Goal: Transaction & Acquisition: Purchase product/service

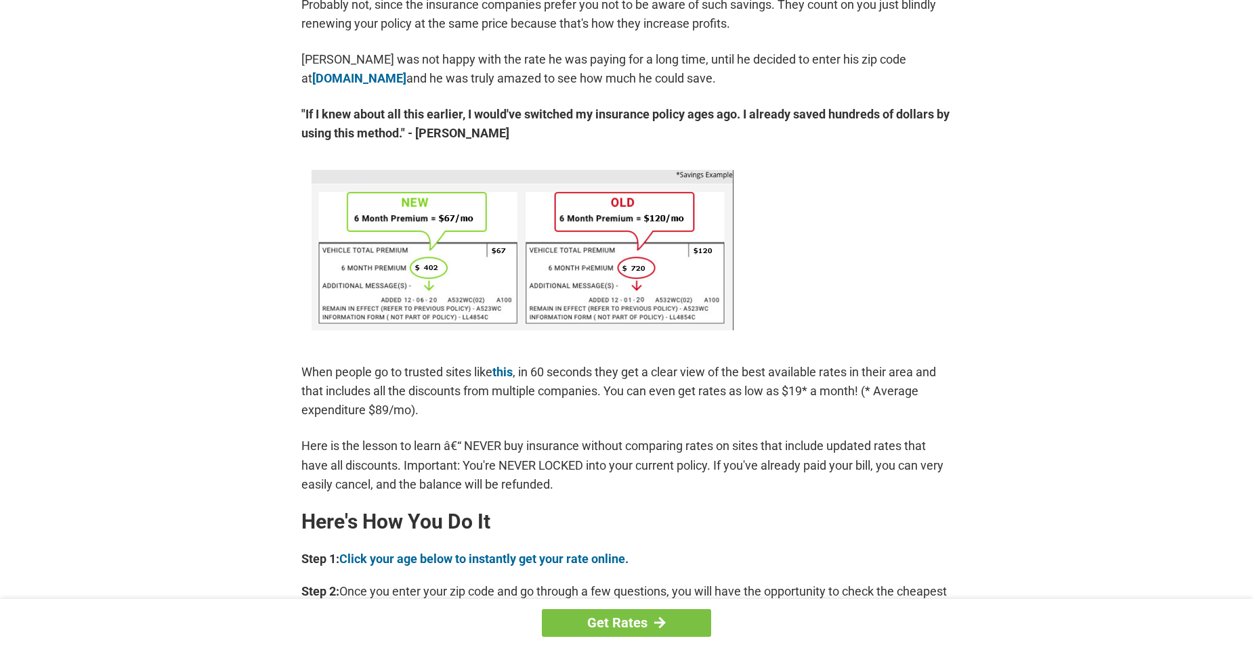
scroll to position [813, 0]
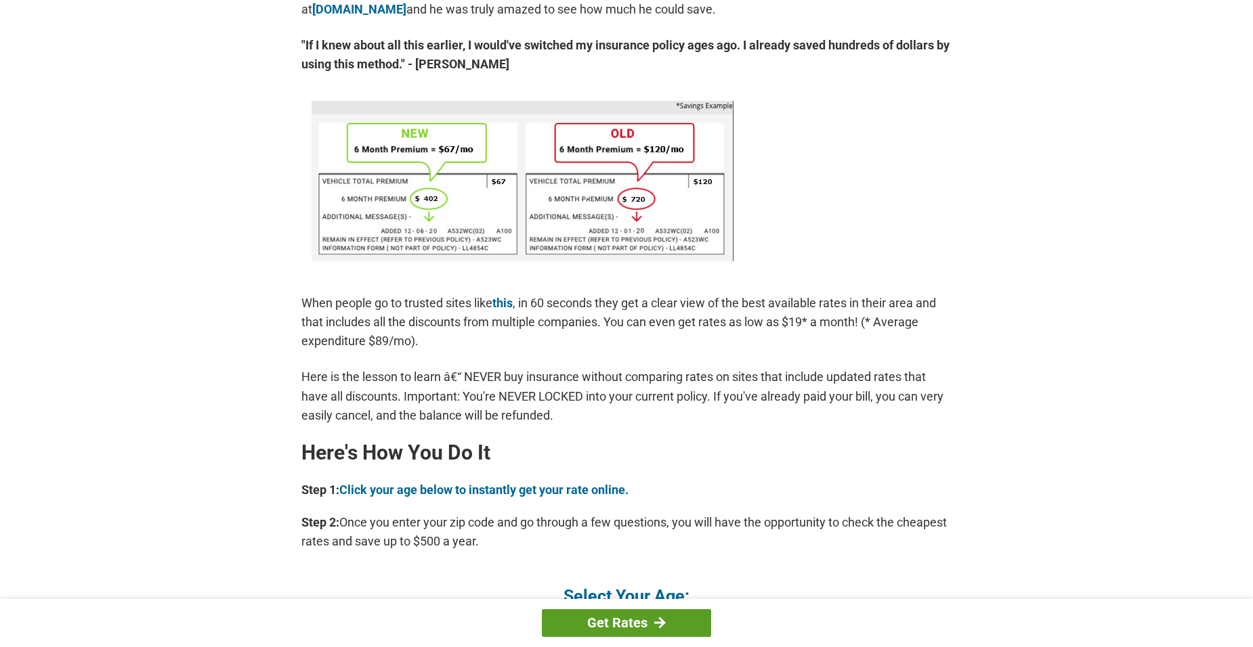
click at [629, 624] on link "Get Rates" at bounding box center [626, 623] width 169 height 28
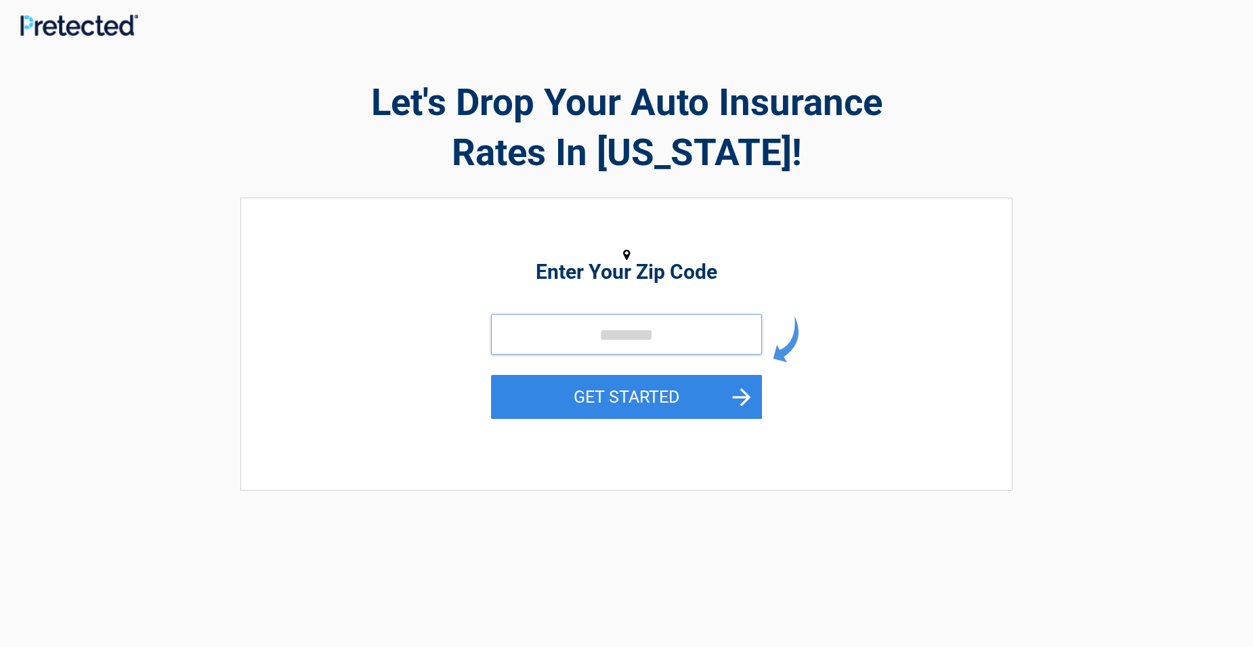
click at [603, 342] on input "tel" at bounding box center [626, 334] width 271 height 41
type input "*****"
click at [742, 397] on button "GET STARTED" at bounding box center [626, 397] width 271 height 44
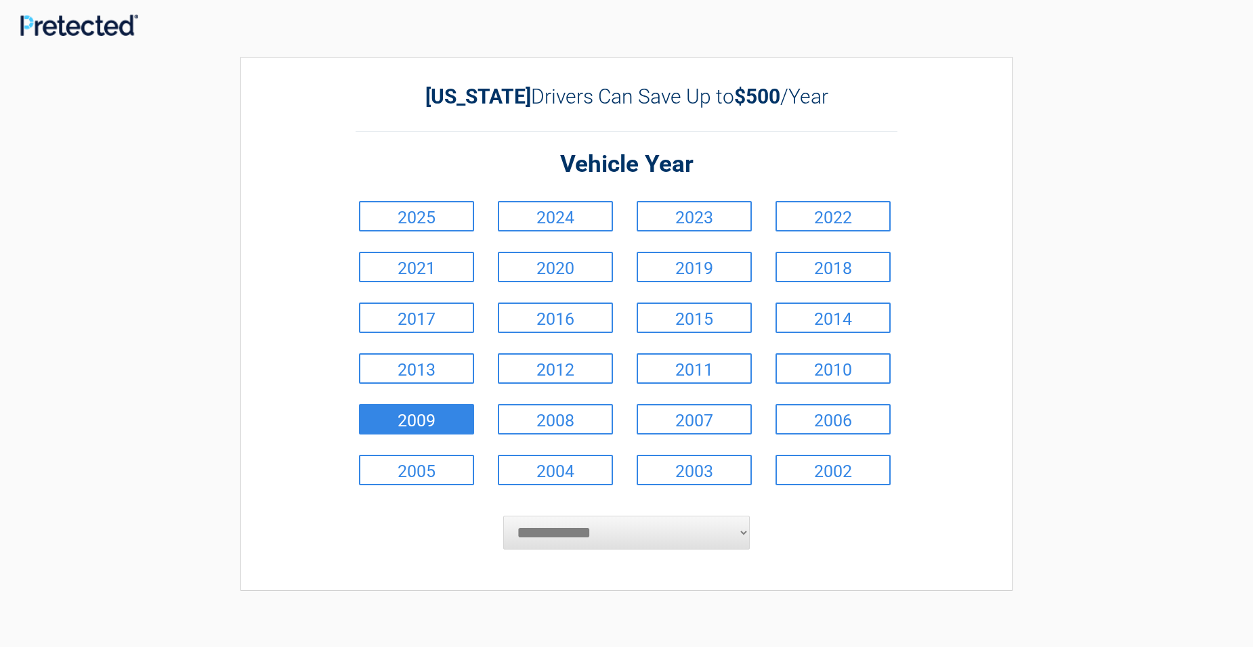
click at [459, 424] on link "2009" at bounding box center [416, 419] width 115 height 30
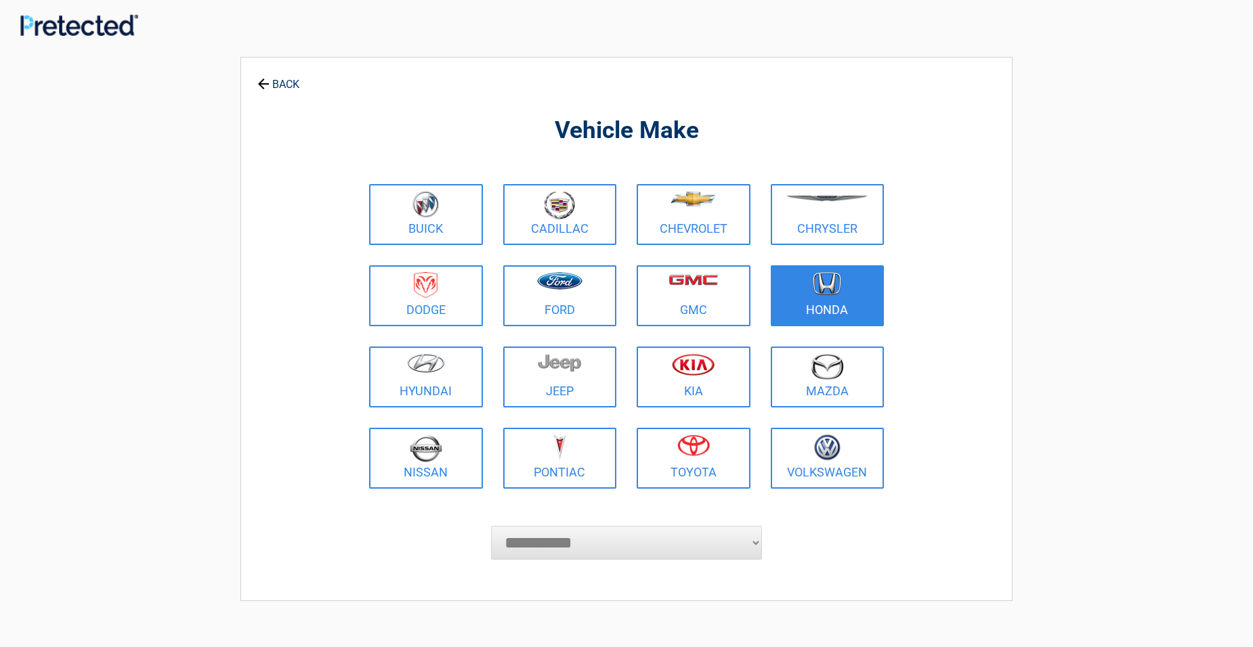
click at [845, 307] on link "Honda" at bounding box center [828, 295] width 114 height 61
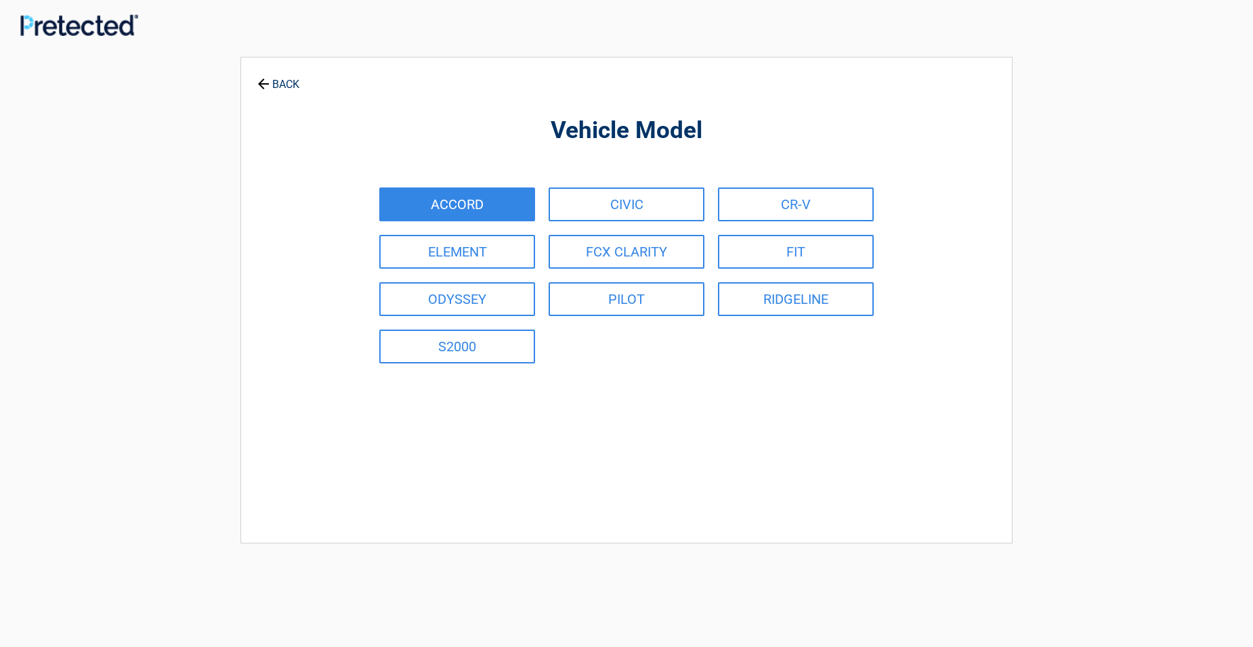
click at [461, 209] on link "ACCORD" at bounding box center [457, 205] width 156 height 34
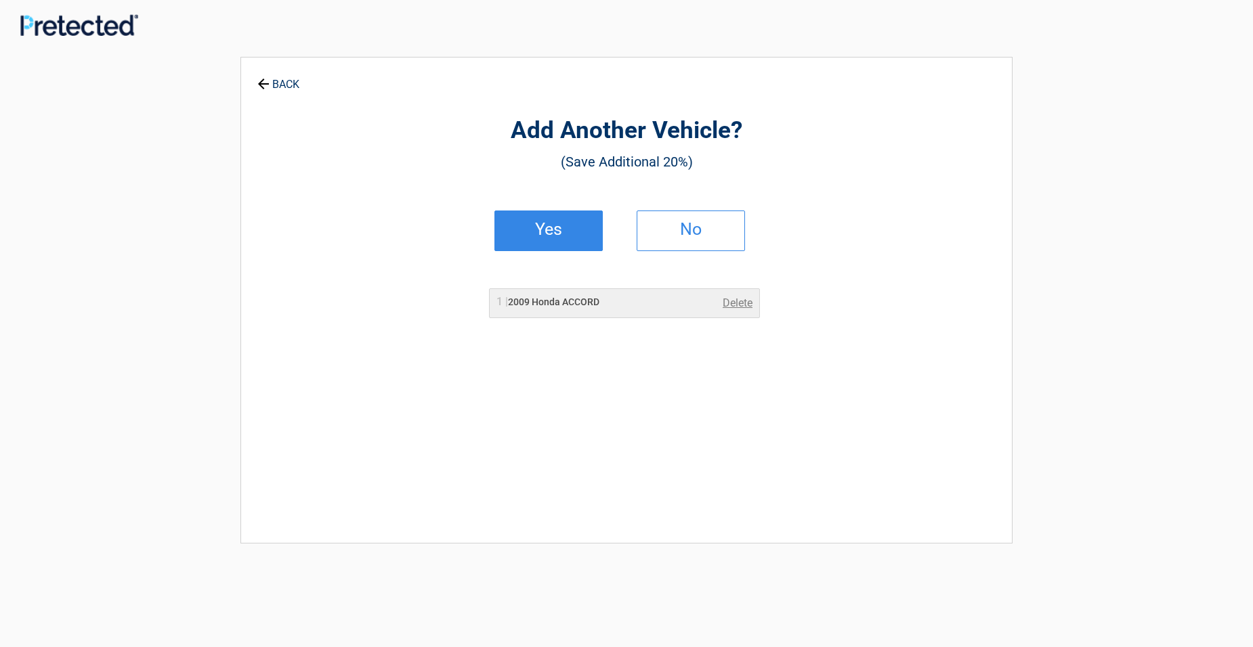
click at [564, 234] on h2 "Yes" at bounding box center [549, 229] width 80 height 9
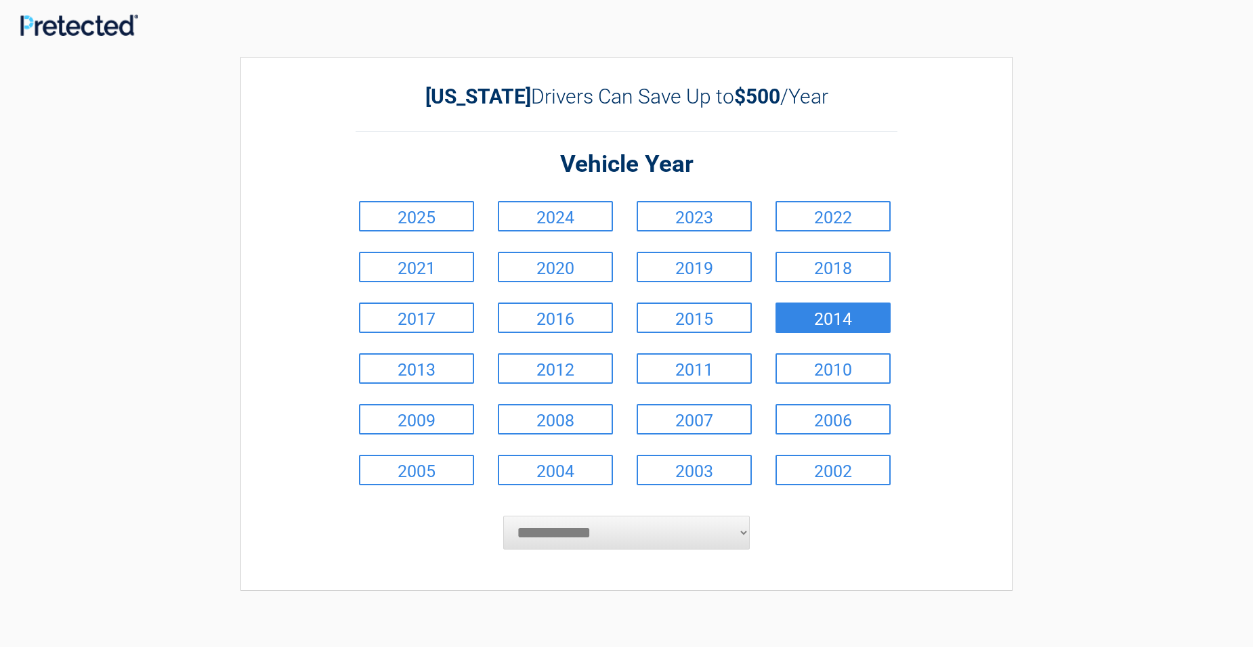
click at [832, 320] on link "2014" at bounding box center [832, 318] width 115 height 30
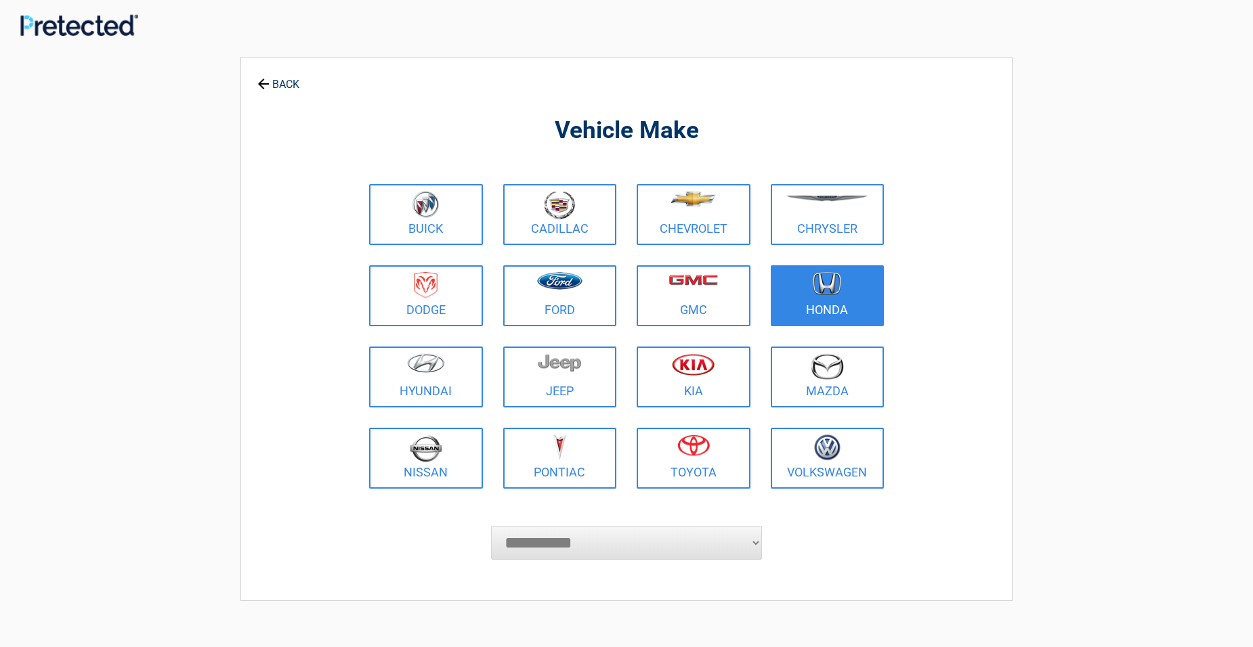
click at [837, 296] on figure at bounding box center [828, 287] width 98 height 30
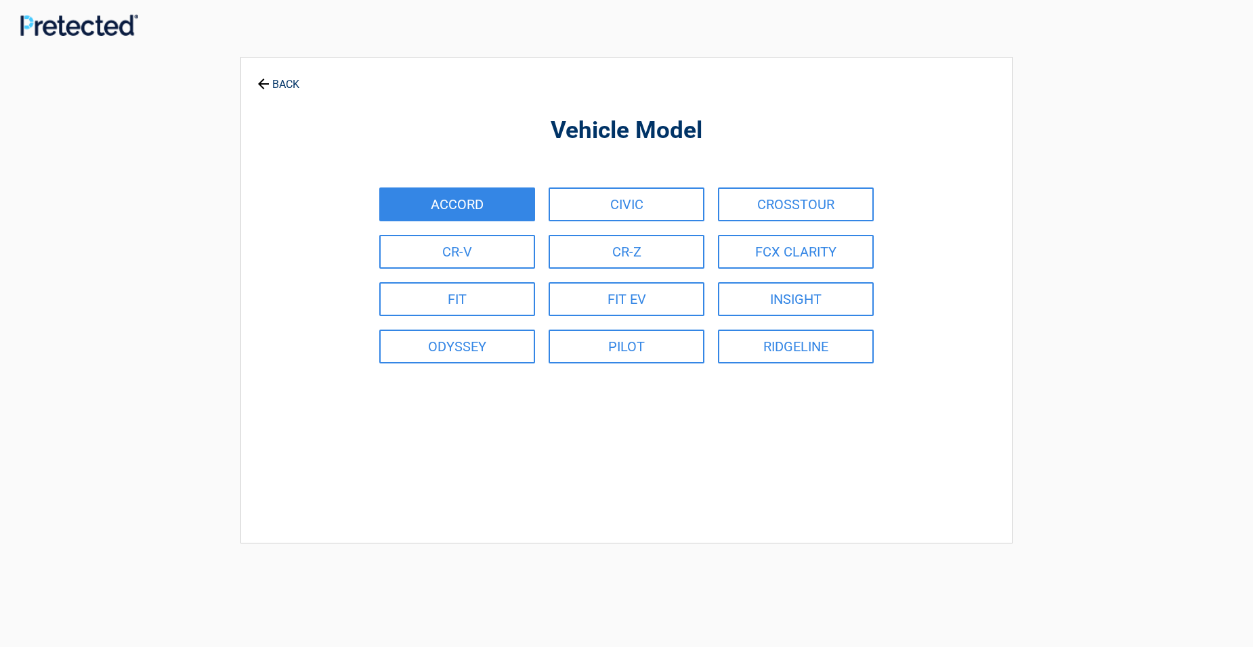
click at [494, 200] on link "ACCORD" at bounding box center [457, 205] width 156 height 34
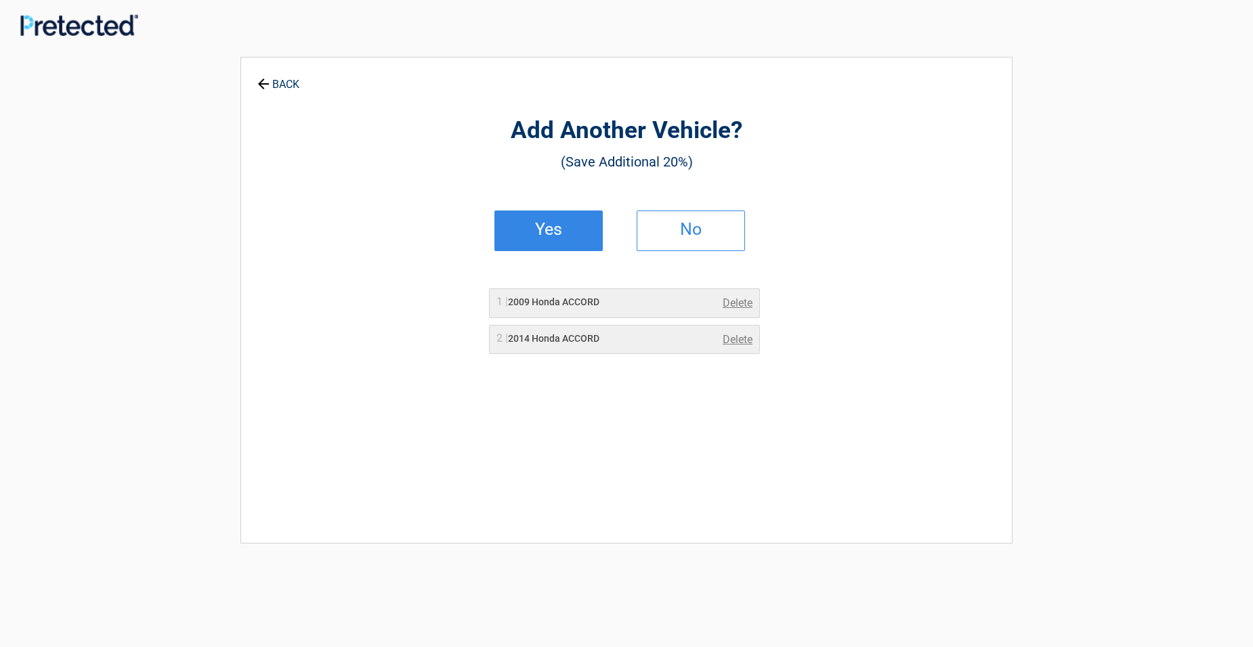
click at [565, 232] on h2 "Yes" at bounding box center [549, 229] width 80 height 9
